Goal: Find specific page/section: Find specific page/section

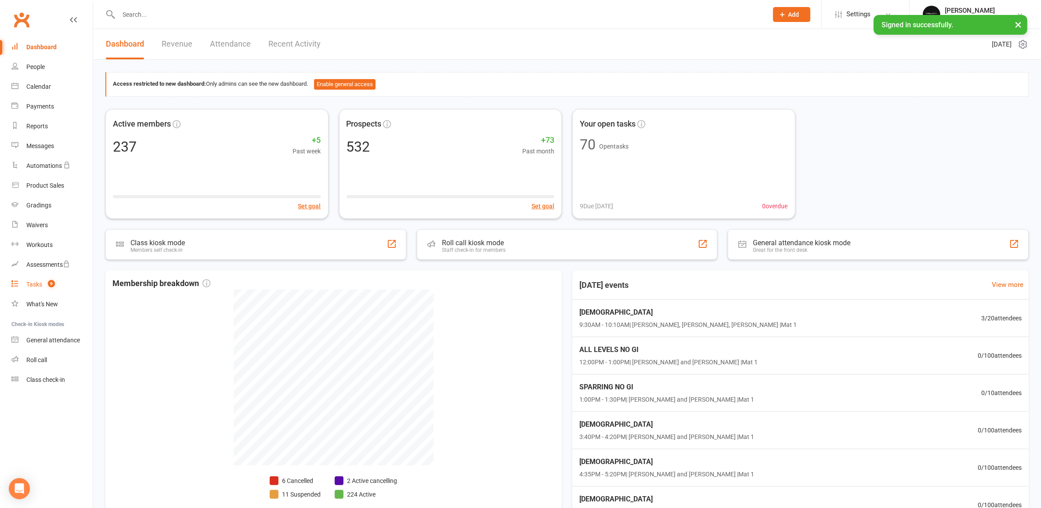
click at [34, 284] on div "Tasks" at bounding box center [34, 284] width 16 height 7
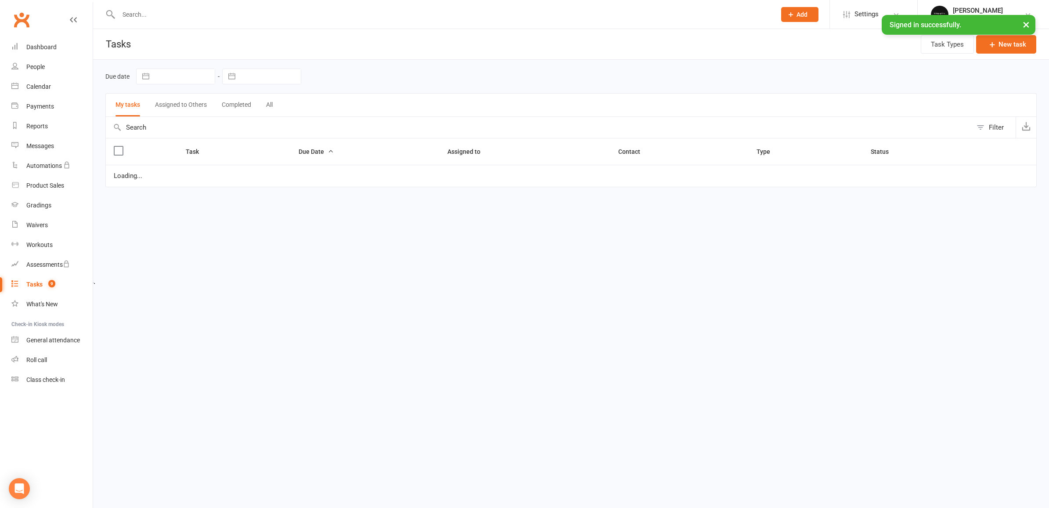
select select "started"
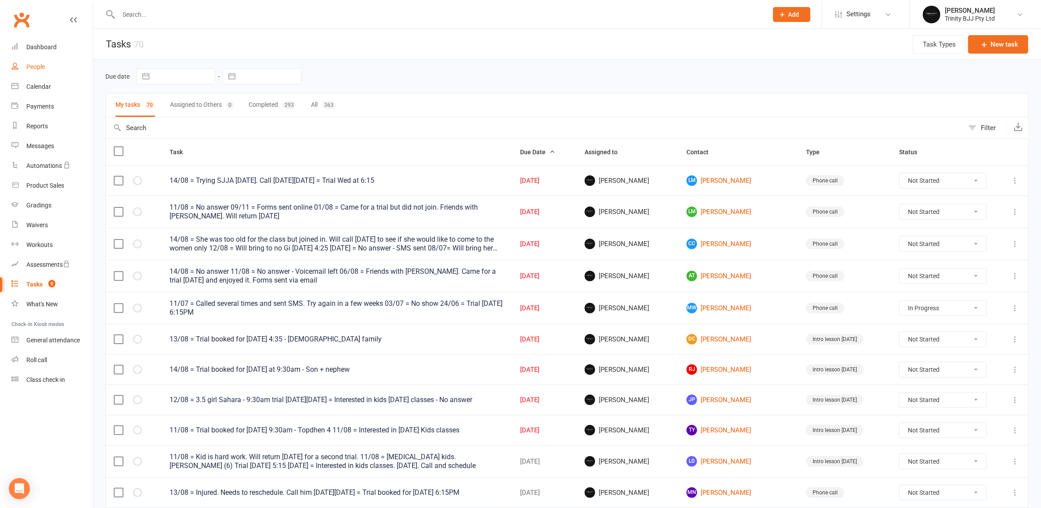
click at [46, 65] on link "People" at bounding box center [51, 67] width 81 height 20
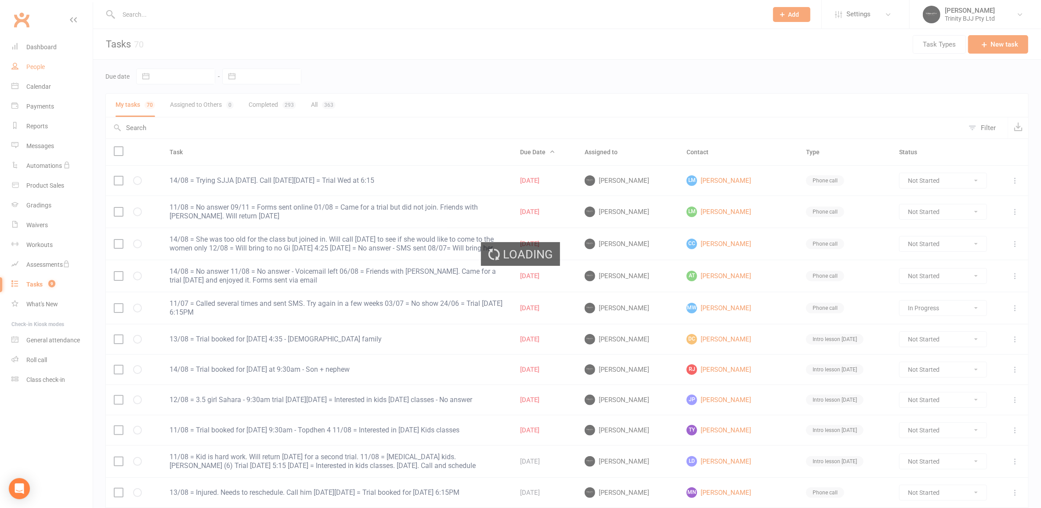
select select "100"
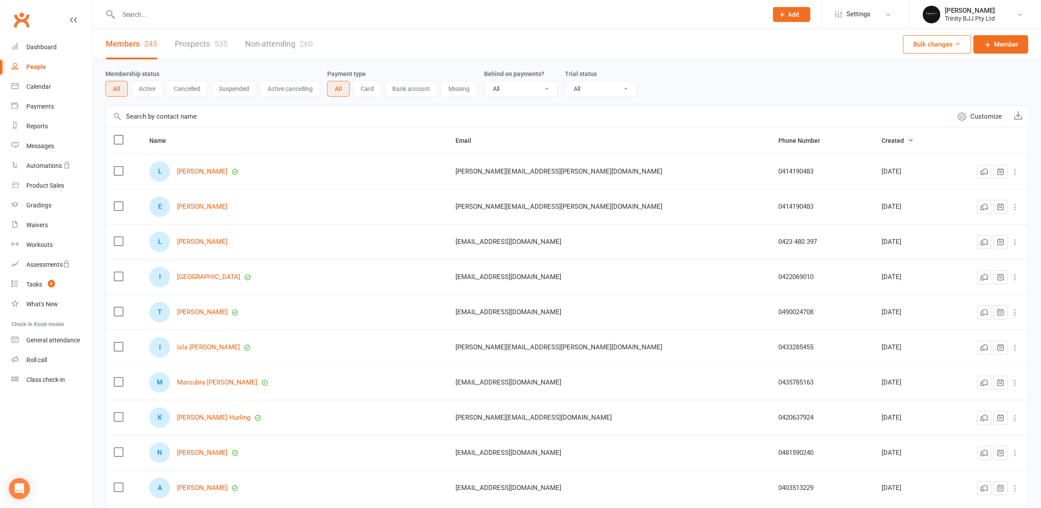
click at [200, 120] on input "text" at bounding box center [528, 116] width 845 height 21
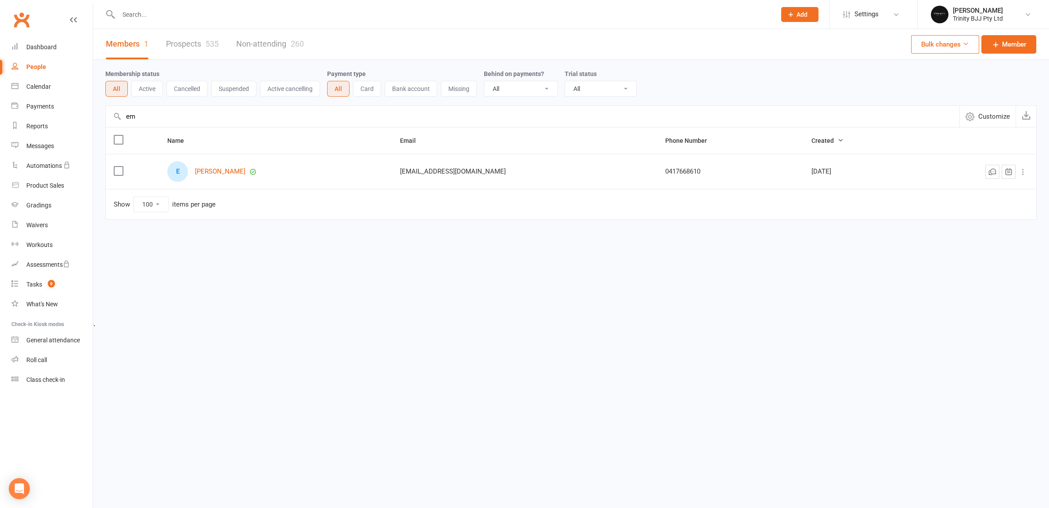
type input "e"
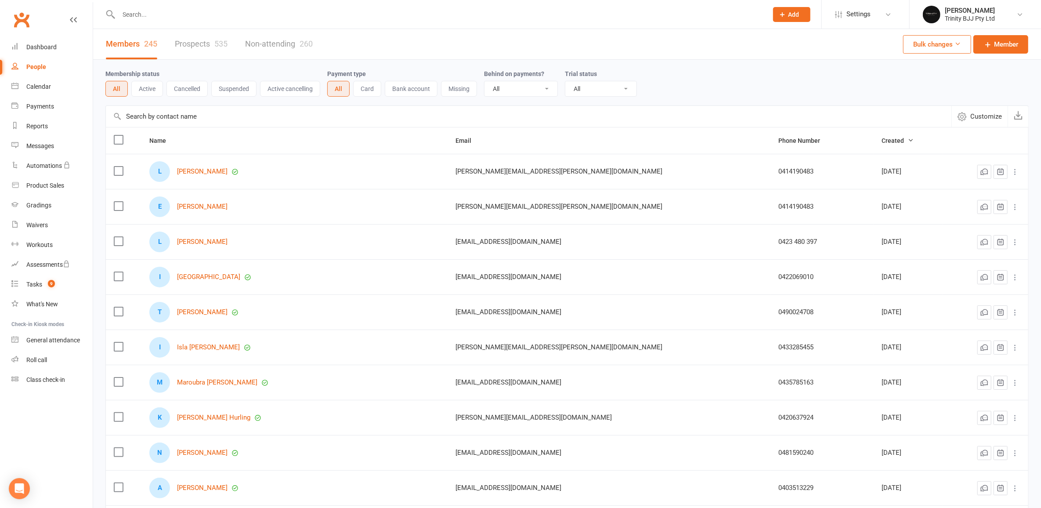
click at [184, 15] on input "text" at bounding box center [438, 14] width 645 height 12
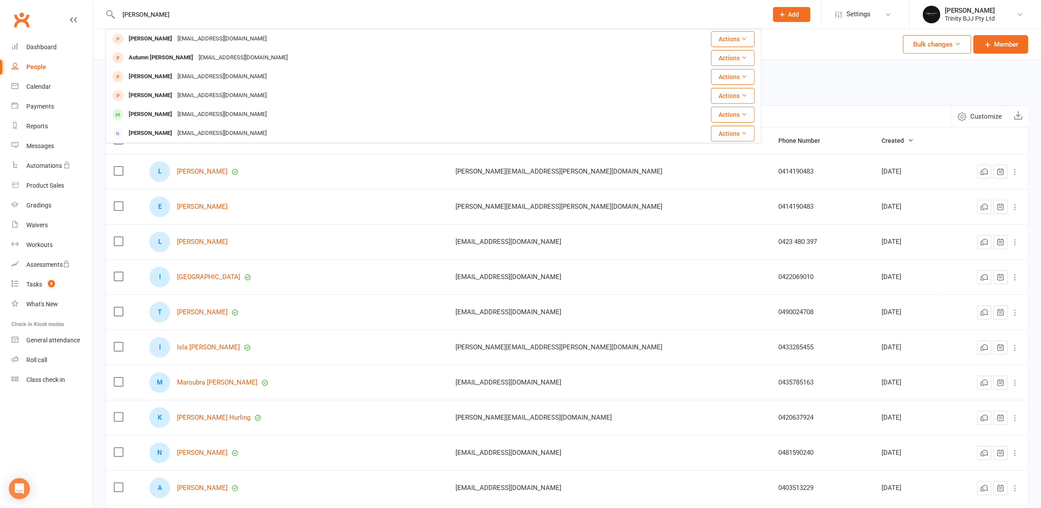
type input "[PERSON_NAME]"
click at [820, 61] on div "Membership status All Active Cancelled Suspended Active cancelling Payment type…" at bounding box center [566, 83] width 923 height 46
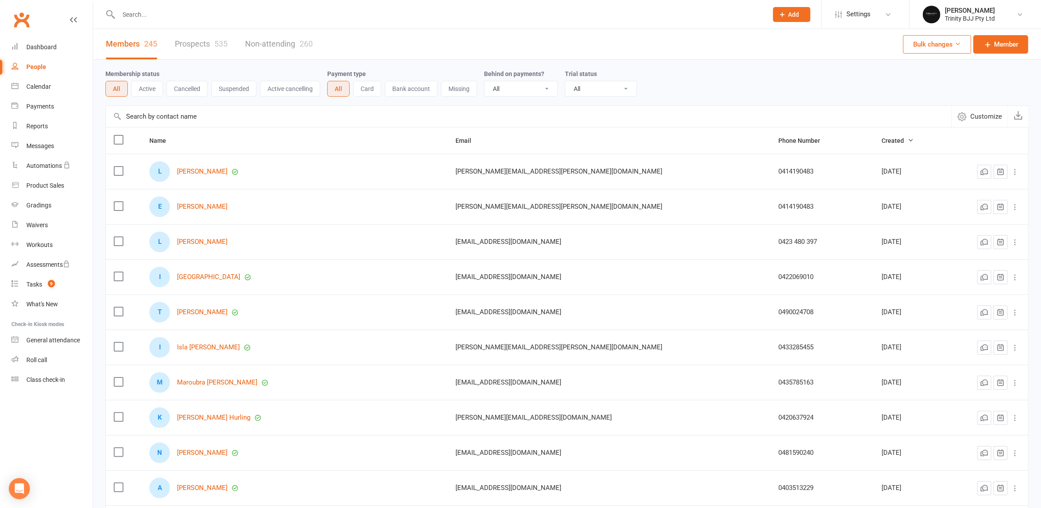
click at [204, 123] on input "text" at bounding box center [528, 116] width 845 height 21
type input "soren"
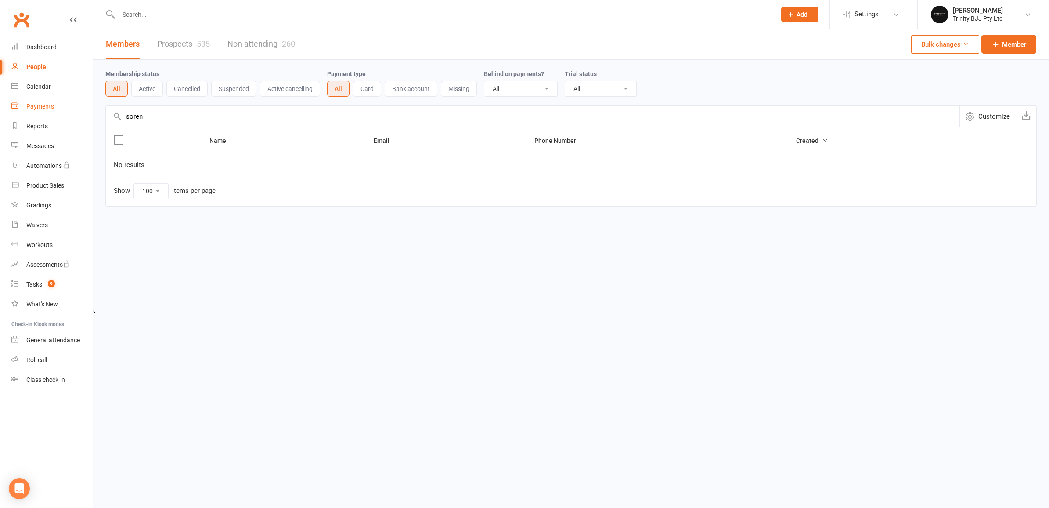
drag, startPoint x: 189, startPoint y: 116, endPoint x: 85, endPoint y: 105, distance: 104.3
click at [85, 105] on ui-view "Prospect Member Non-attending contact Class / event Appointment Grading event T…" at bounding box center [524, 121] width 1049 height 238
